Goal: Task Accomplishment & Management: Complete application form

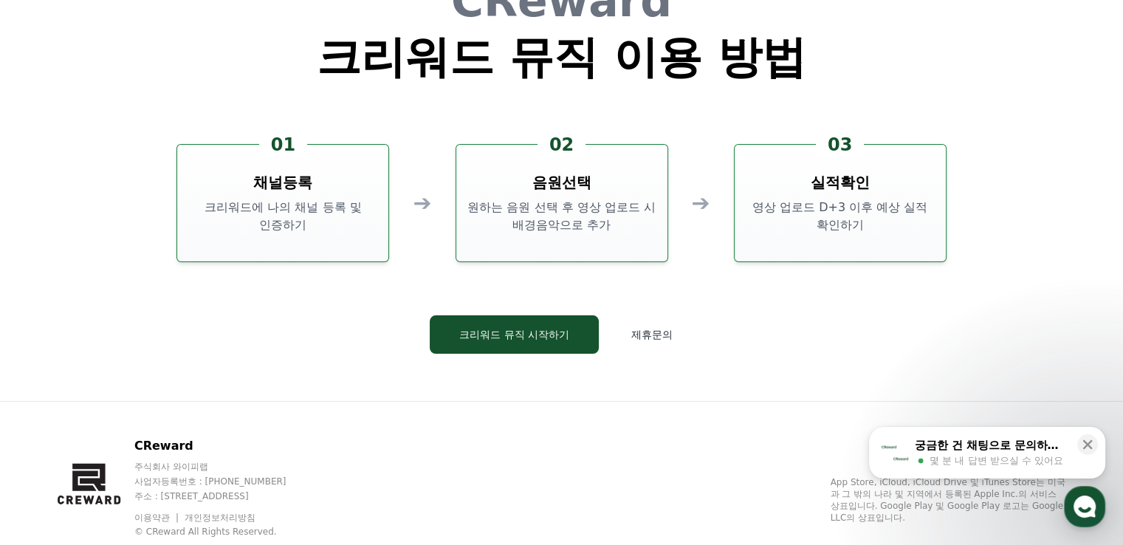
scroll to position [4000, 0]
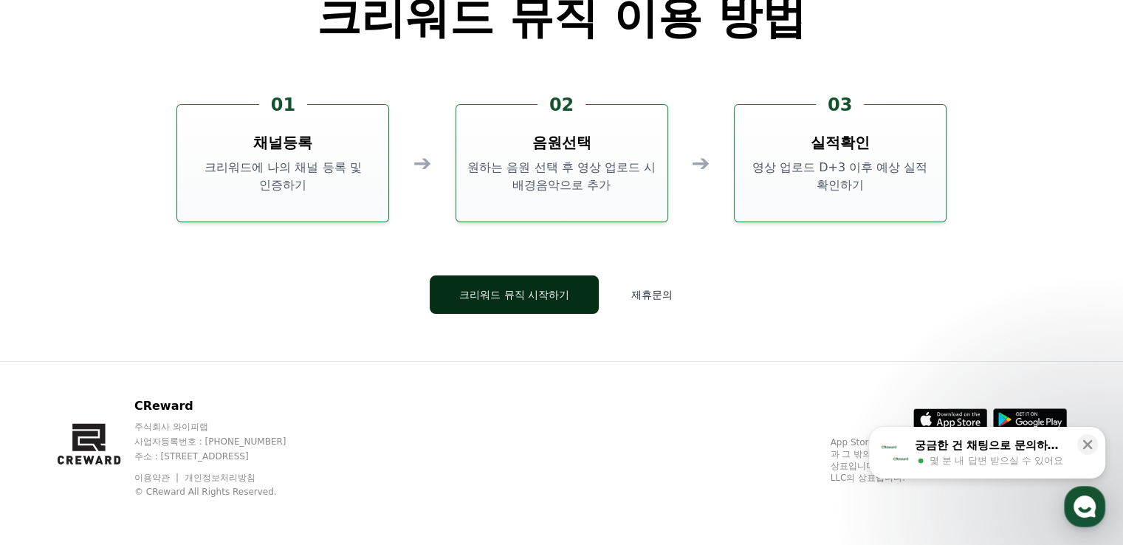
click at [543, 292] on button "크리워드 뮤직 시작하기" at bounding box center [514, 294] width 169 height 38
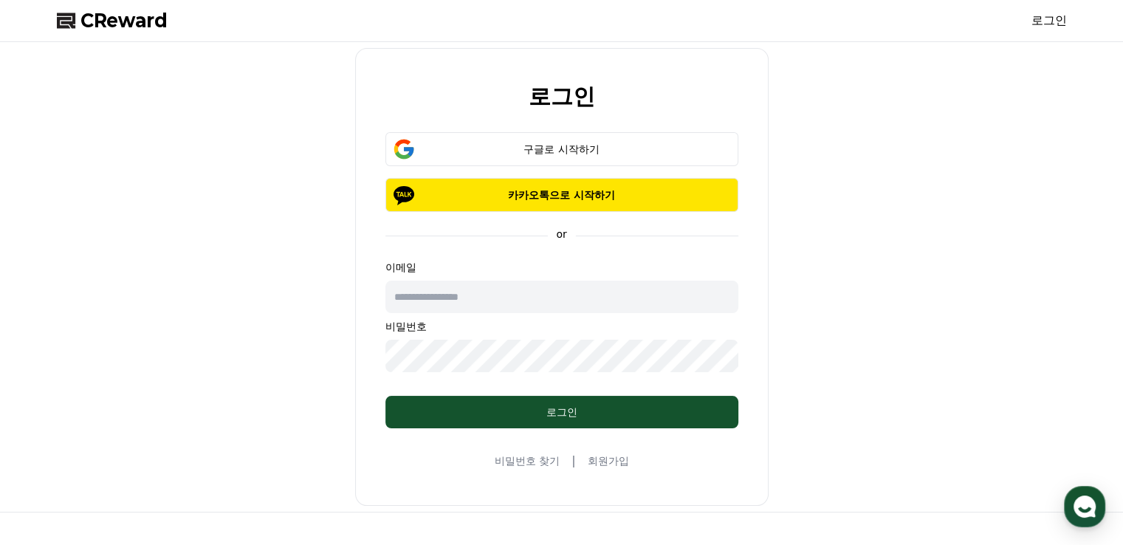
click at [608, 458] on link "회원가입" at bounding box center [607, 460] width 41 height 15
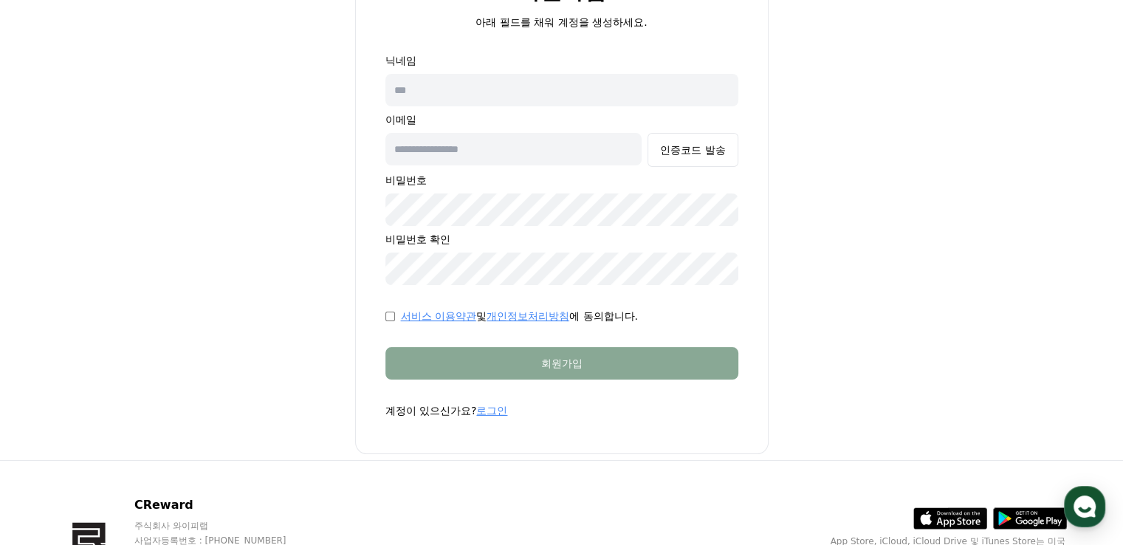
scroll to position [106, 0]
click at [444, 312] on link "서비스 이용약관" at bounding box center [438, 315] width 75 height 12
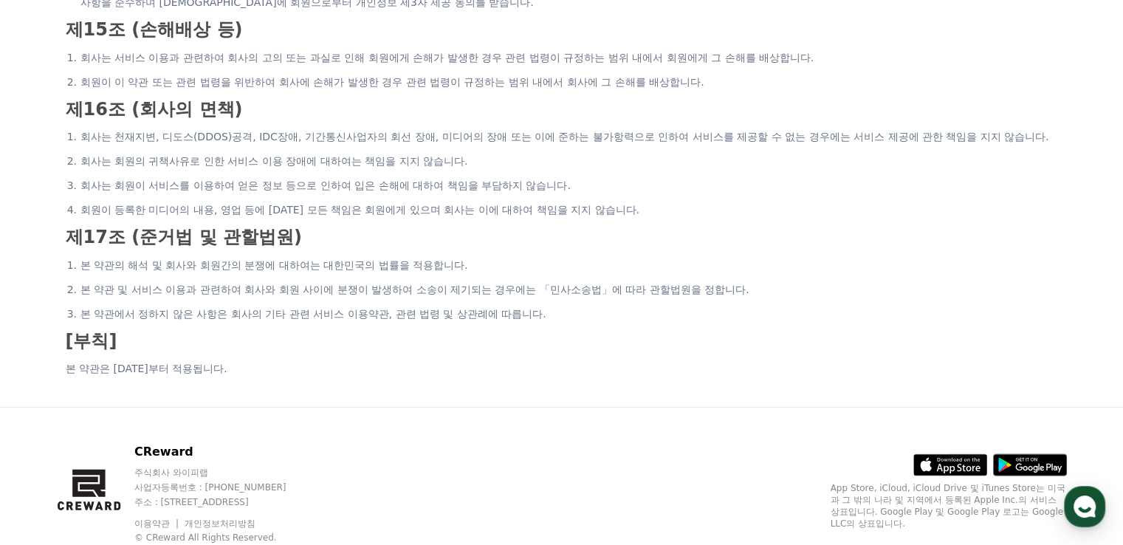
scroll to position [2944, 0]
click at [396, 244] on h3 "제17조 (준거법 및 관할법원)" at bounding box center [562, 237] width 992 height 19
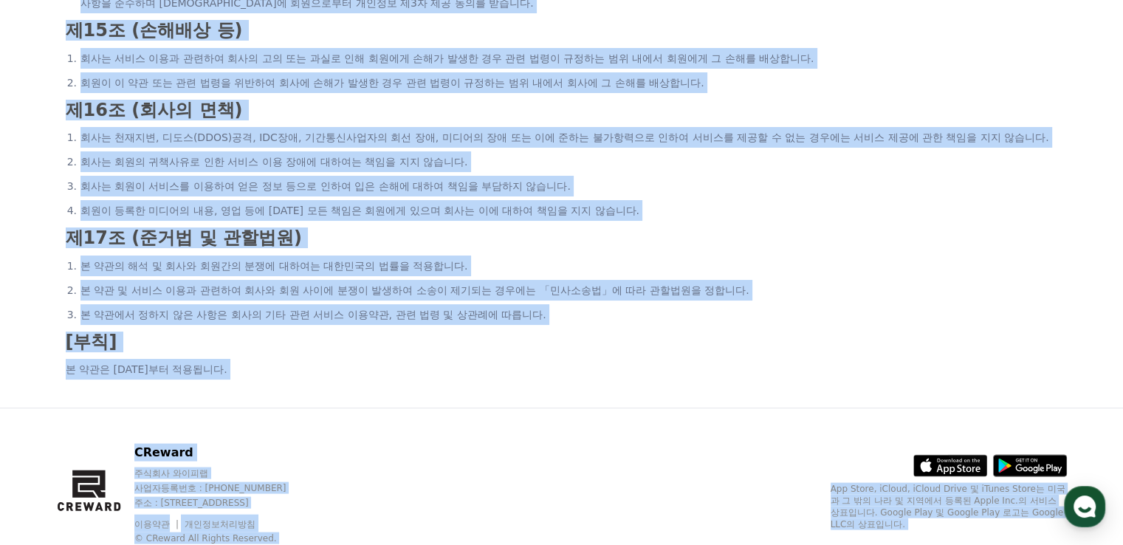
click at [396, 244] on h3 "제17조 (준거법 및 관할법원)" at bounding box center [562, 237] width 992 height 19
